Goal: Task Accomplishment & Management: Manage account settings

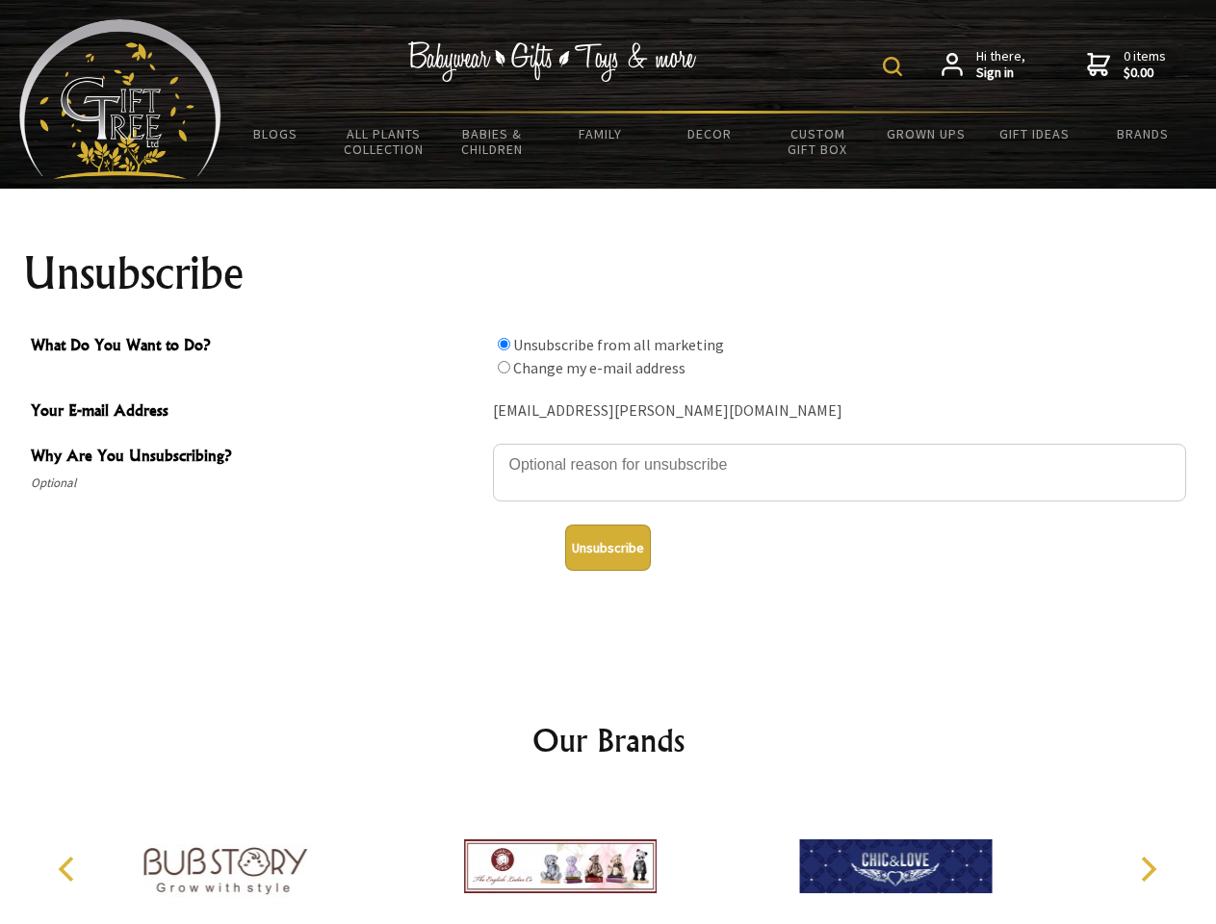
click at [895, 66] on img at bounding box center [892, 66] width 19 height 19
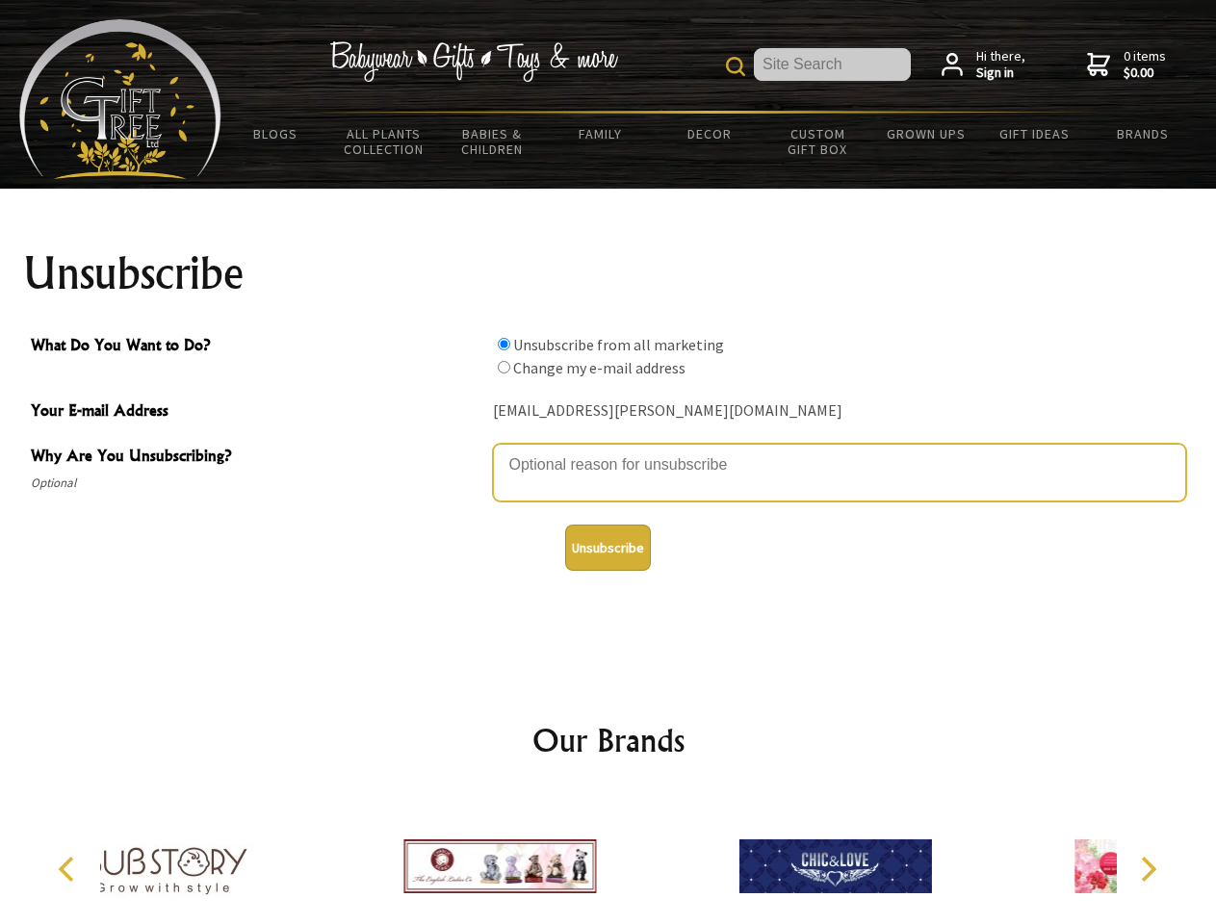
click at [608, 451] on textarea "Why Are You Unsubscribing?" at bounding box center [839, 473] width 693 height 58
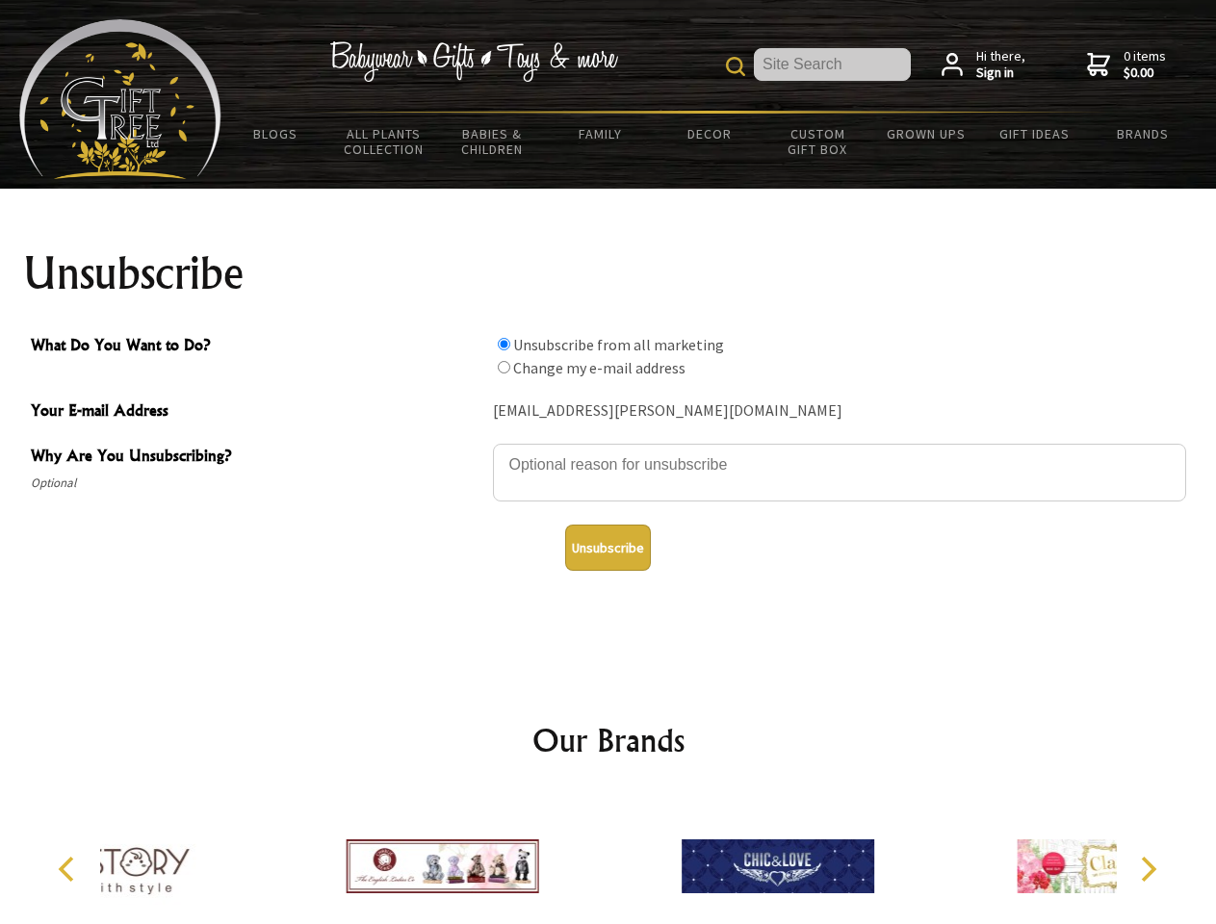
click at [503, 344] on input "What Do You Want to Do?" at bounding box center [504, 344] width 13 height 13
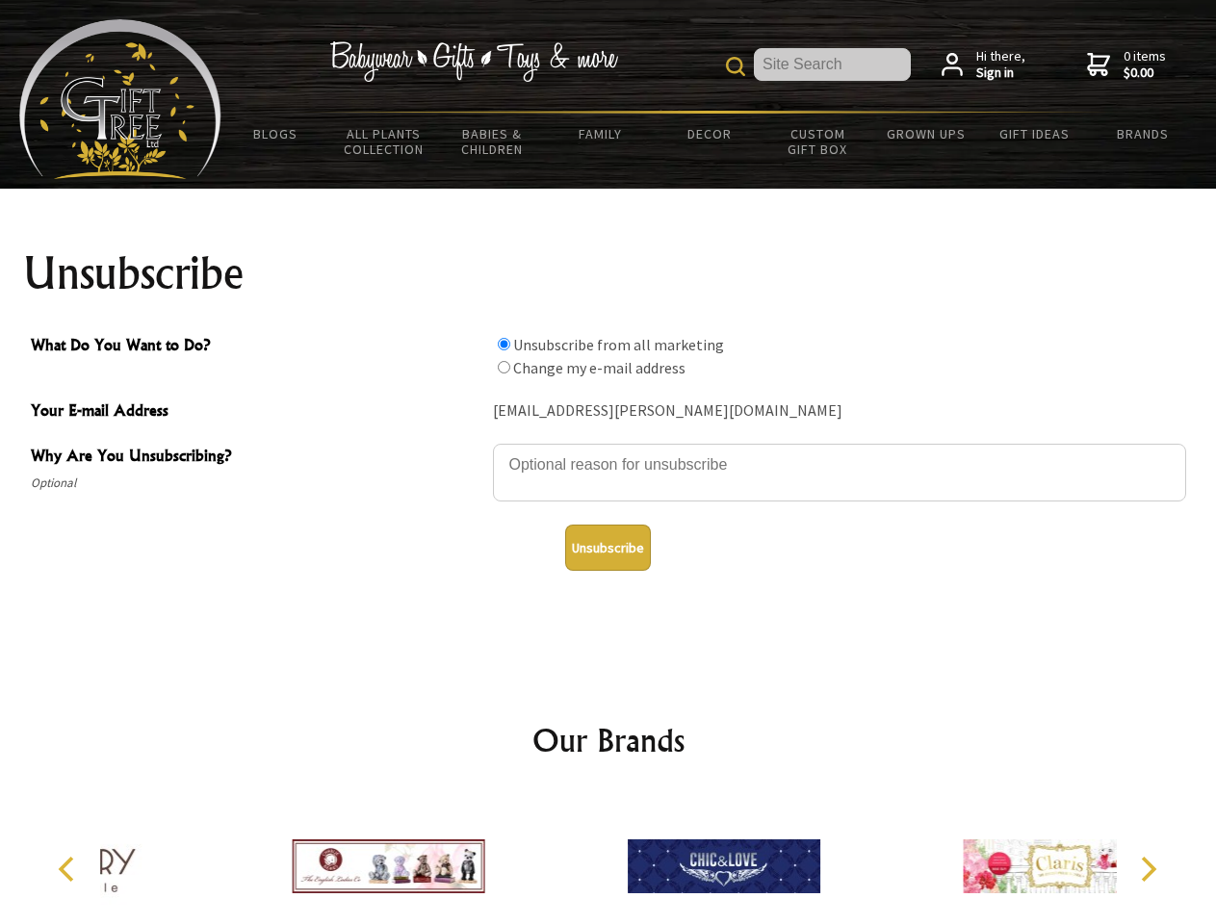
click at [503, 367] on input "What Do You Want to Do?" at bounding box center [504, 367] width 13 height 13
radio input "true"
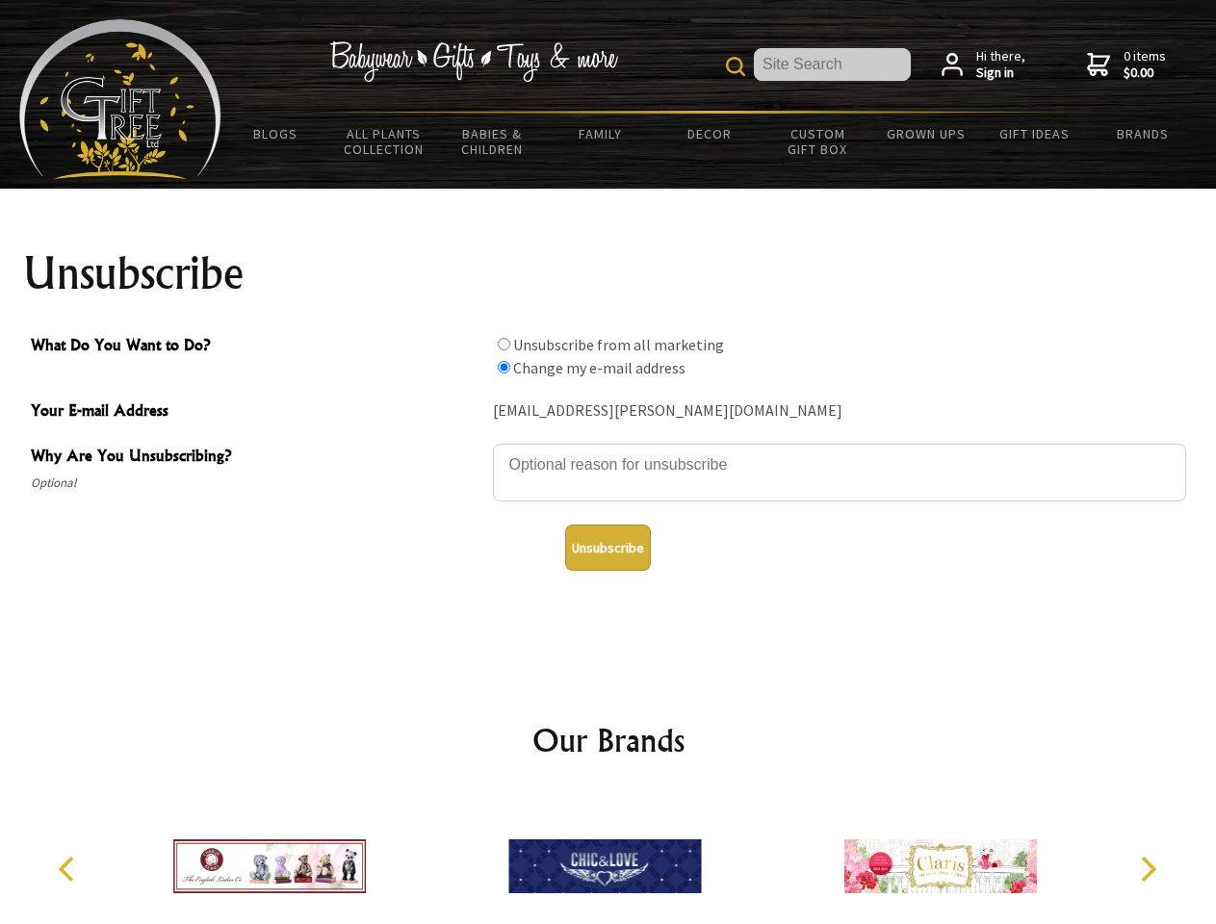
click at [607, 548] on button "Unsubscribe" at bounding box center [608, 548] width 86 height 46
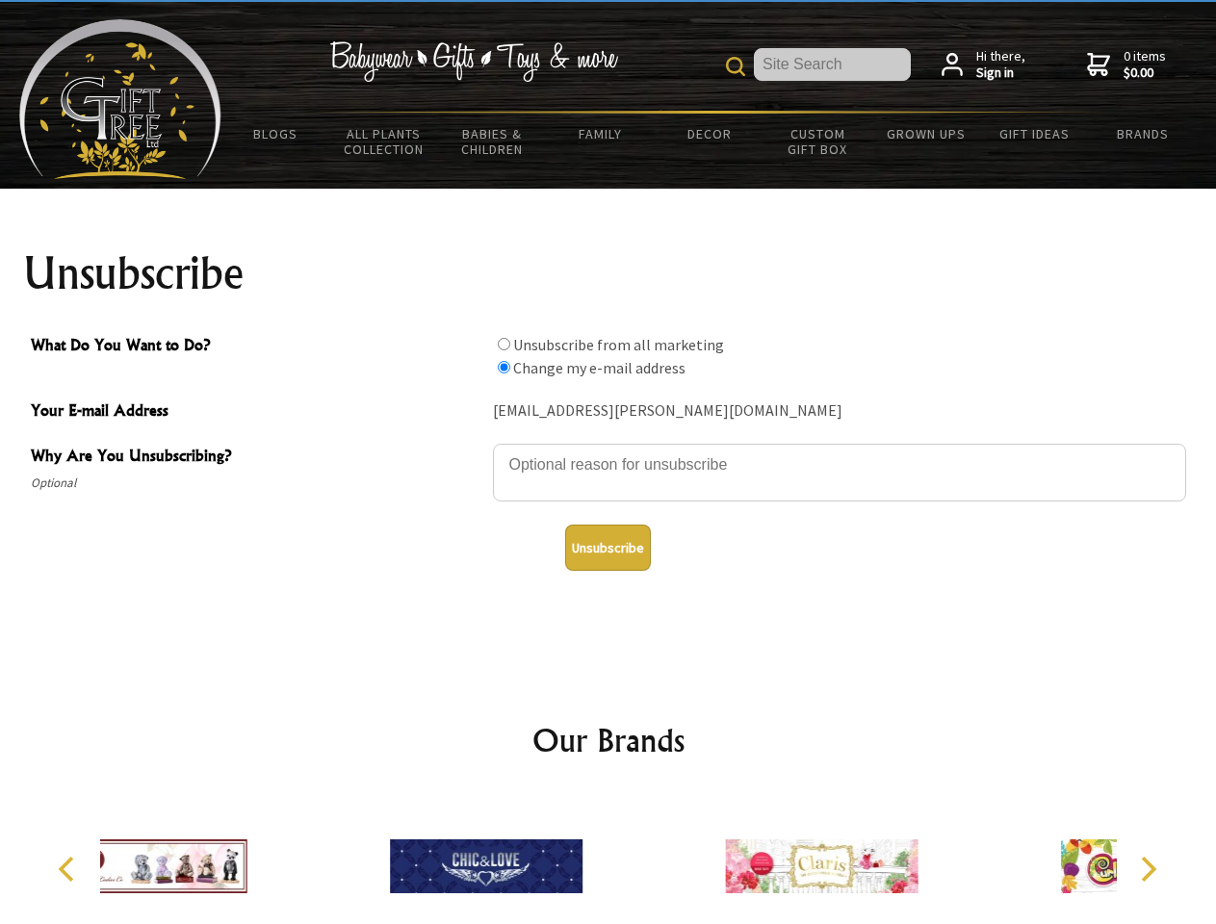
click at [69, 869] on icon "Previous" at bounding box center [68, 869] width 25 height 25
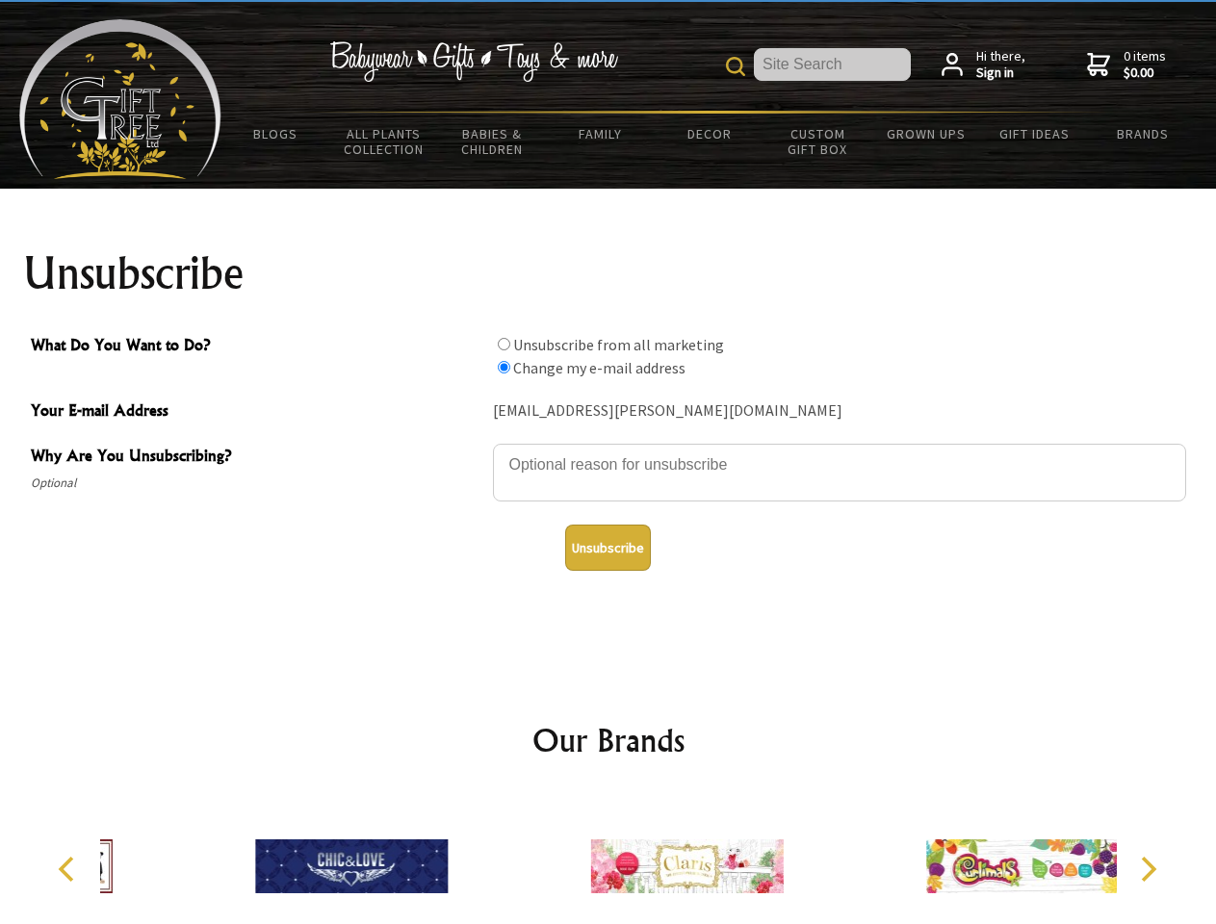
click at [1148, 869] on icon "Next" at bounding box center [1146, 869] width 25 height 25
